Goal: Find specific page/section: Find specific page/section

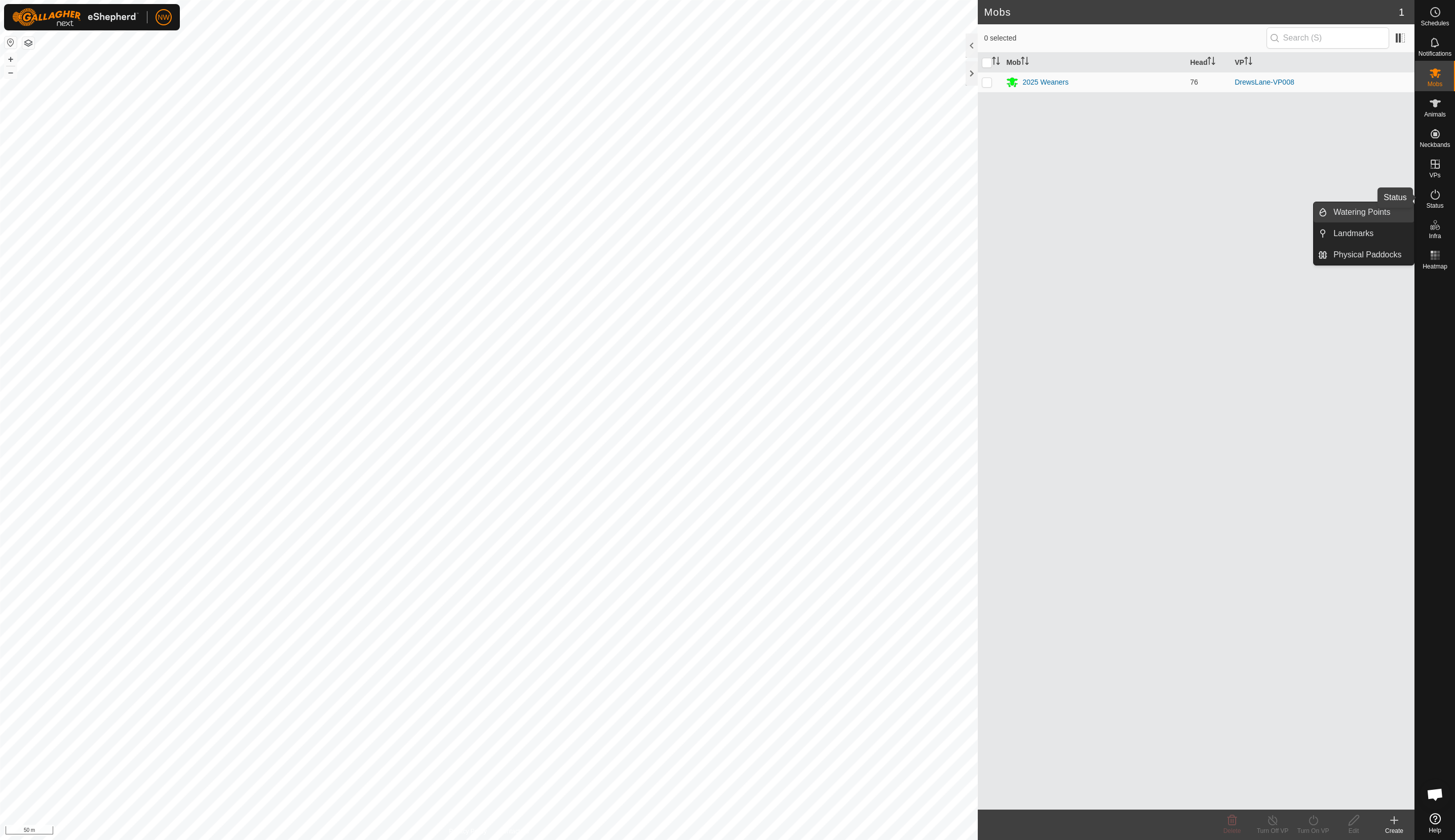
drag, startPoint x: 1433, startPoint y: 196, endPoint x: 1386, endPoint y: 208, distance: 48.5
click at [1433, 196] on icon at bounding box center [1435, 194] width 12 height 12
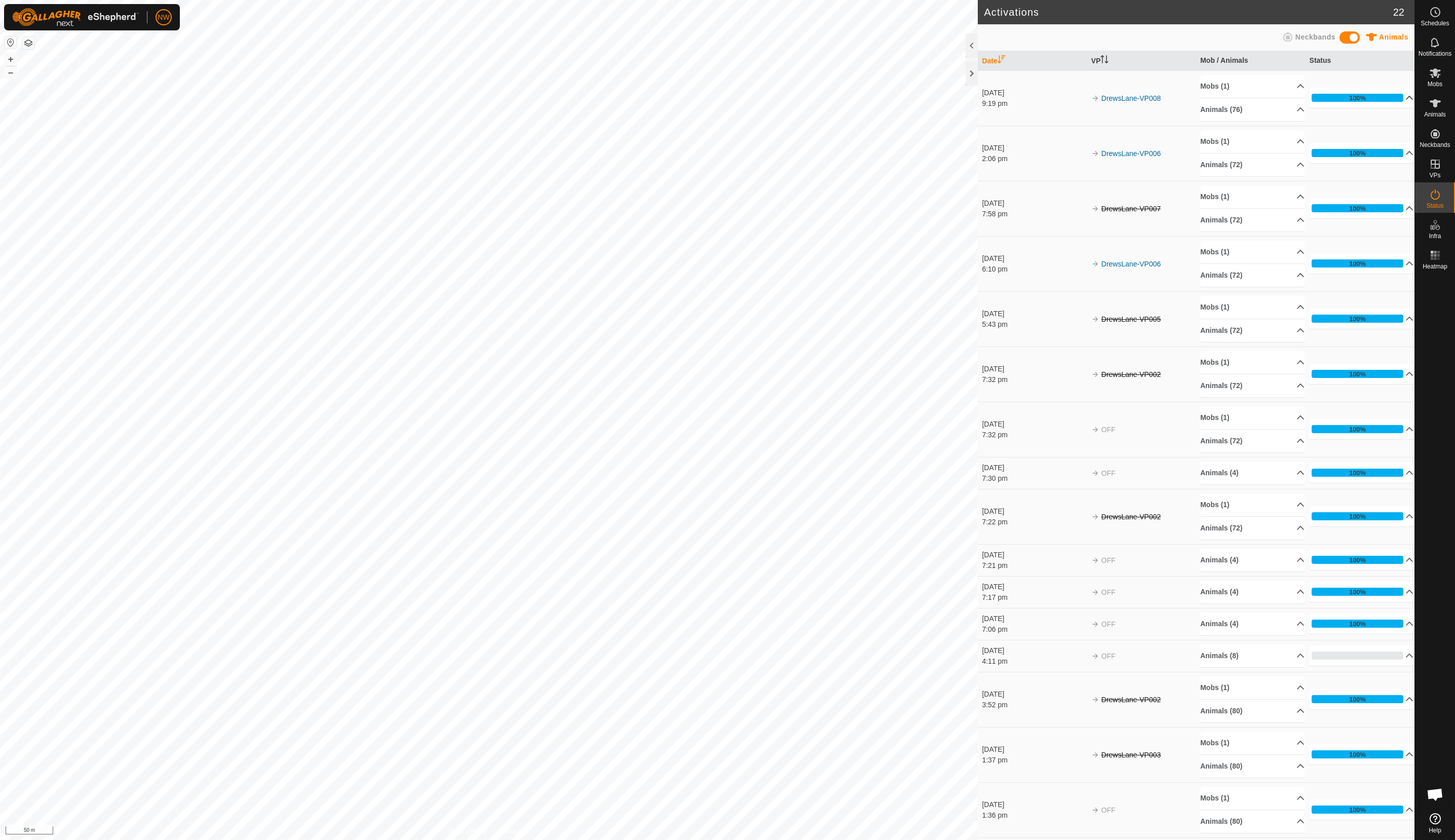
click at [1396, 97] on p-accordion-header "100%" at bounding box center [1361, 97] width 104 height 20
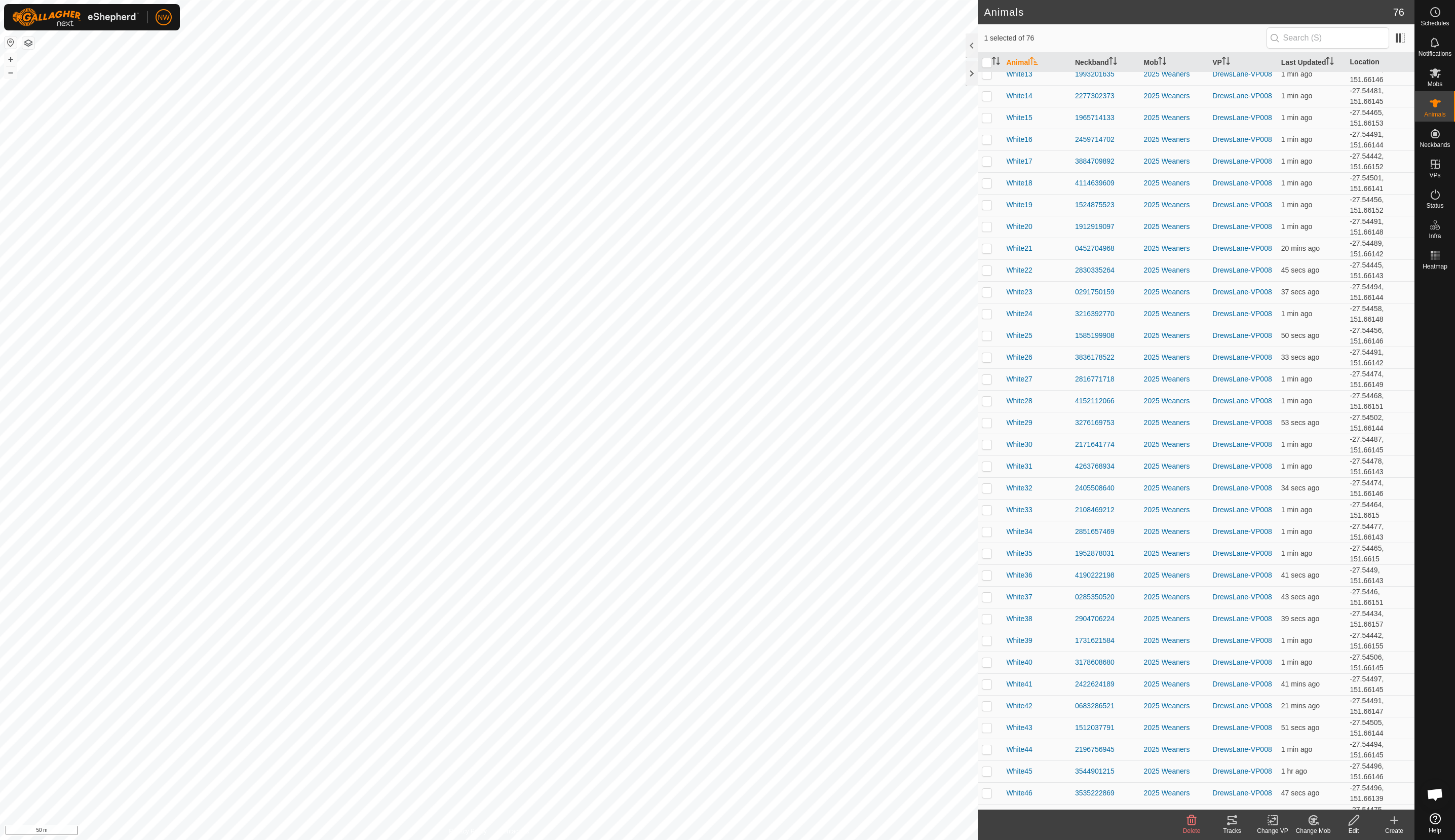
scroll to position [931, 0]
